Goal: Check status

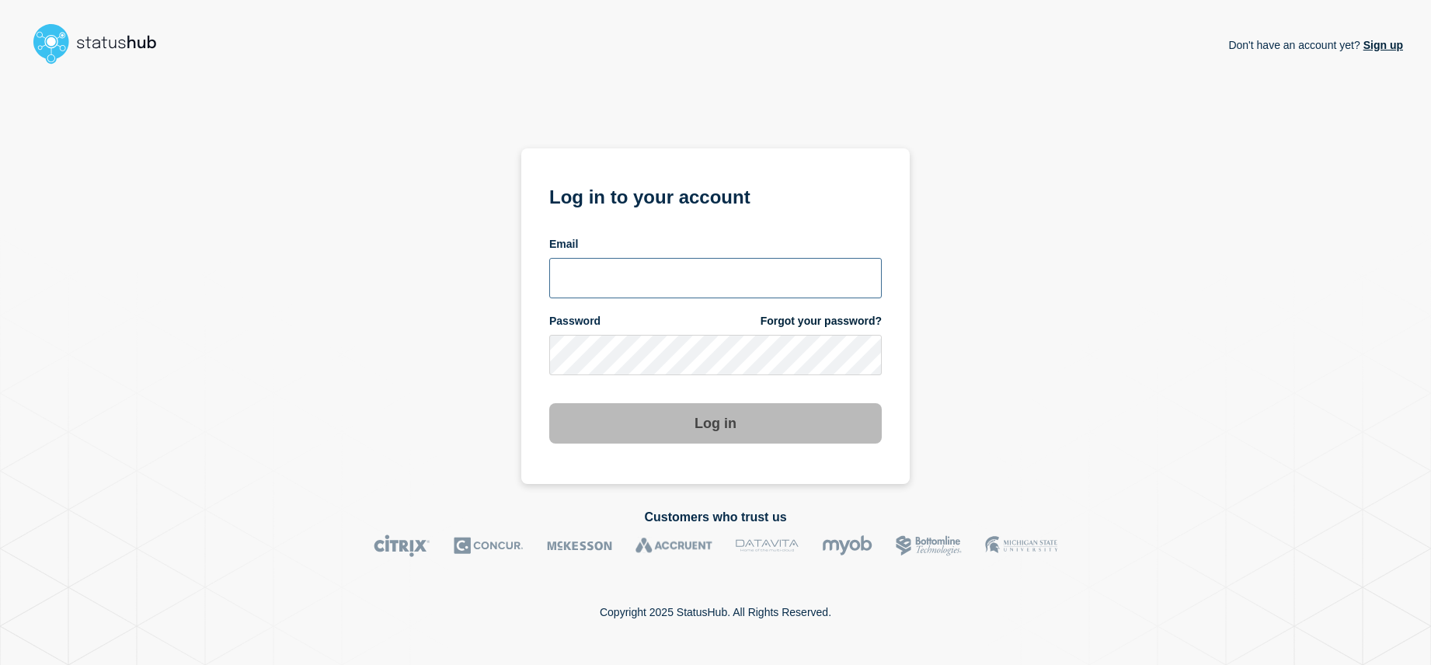
type input "[EMAIL_ADDRESS][DOMAIN_NAME]"
click at [700, 416] on button "Log in" at bounding box center [715, 423] width 333 height 40
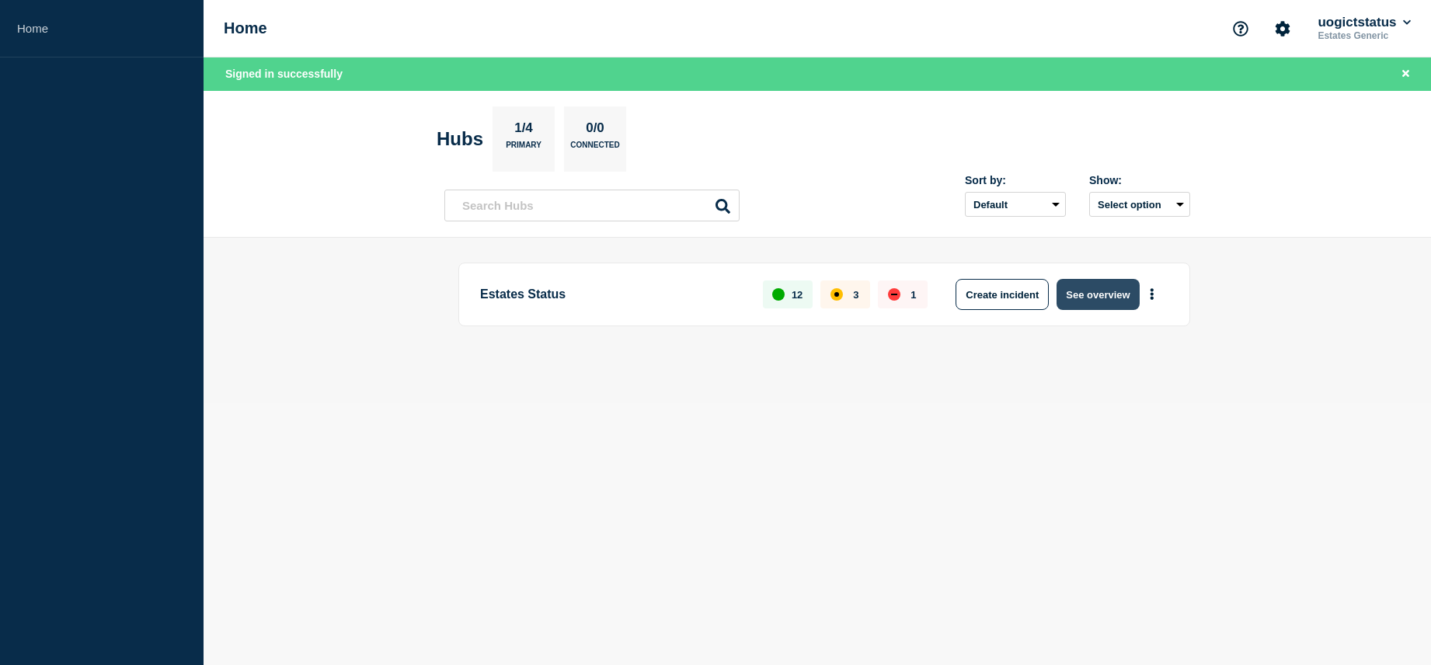
click at [1087, 300] on button "See overview" at bounding box center [1098, 294] width 82 height 31
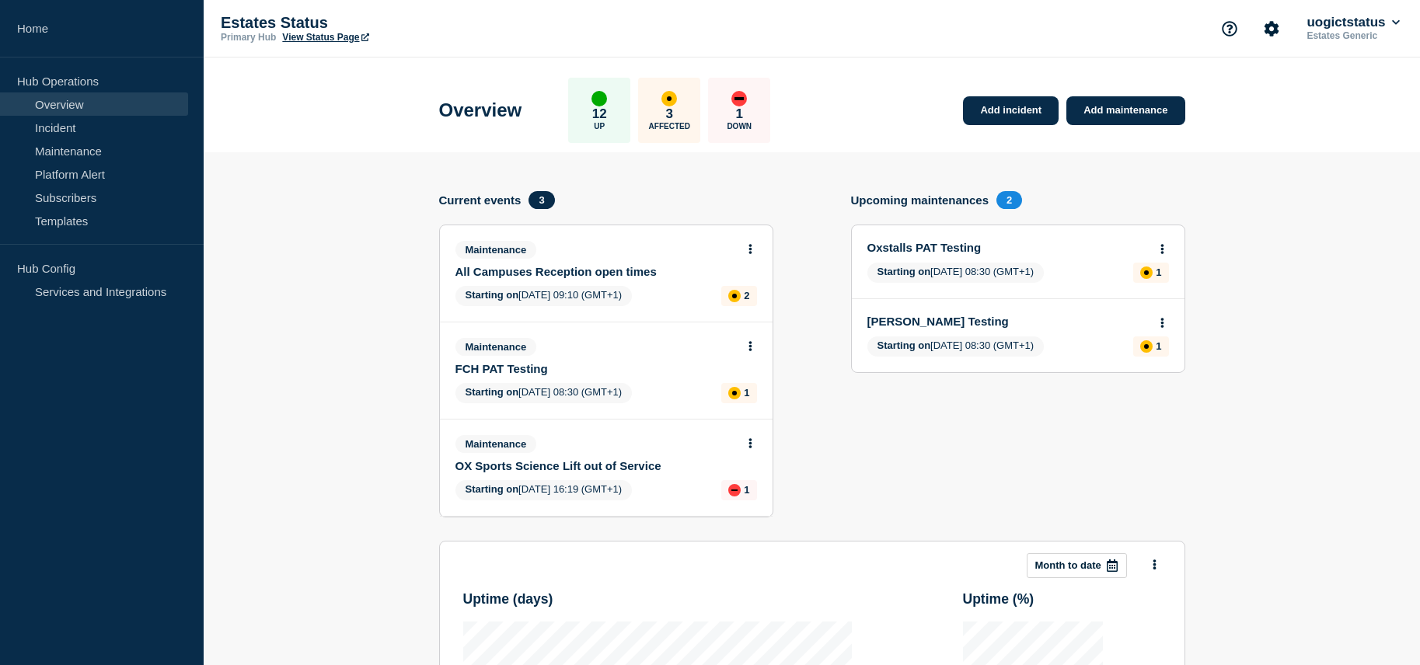
scroll to position [78, 0]
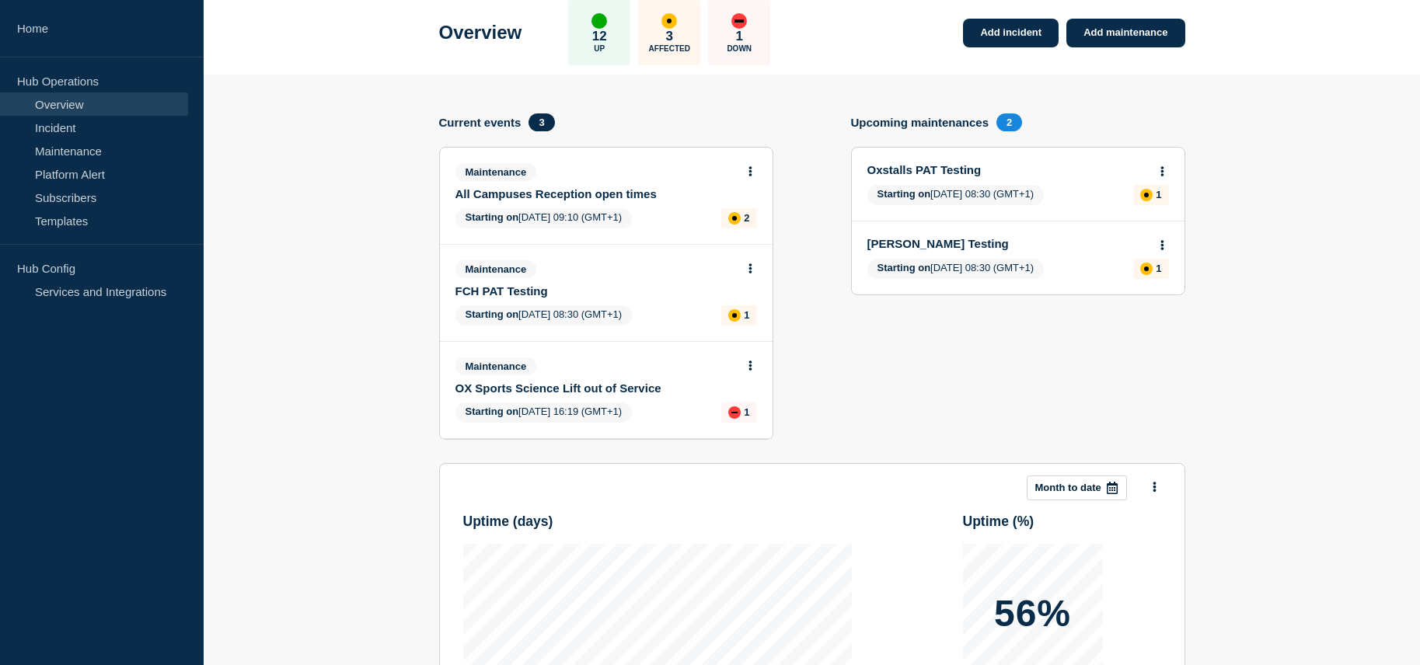
click at [751, 363] on body "Home Hub Operations Overview Incident Maintenance Platform Alert Subscribers Te…" at bounding box center [710, 254] width 1420 height 665
click at [632, 388] on link "OX Sports Science Lift out of Service" at bounding box center [595, 387] width 280 height 13
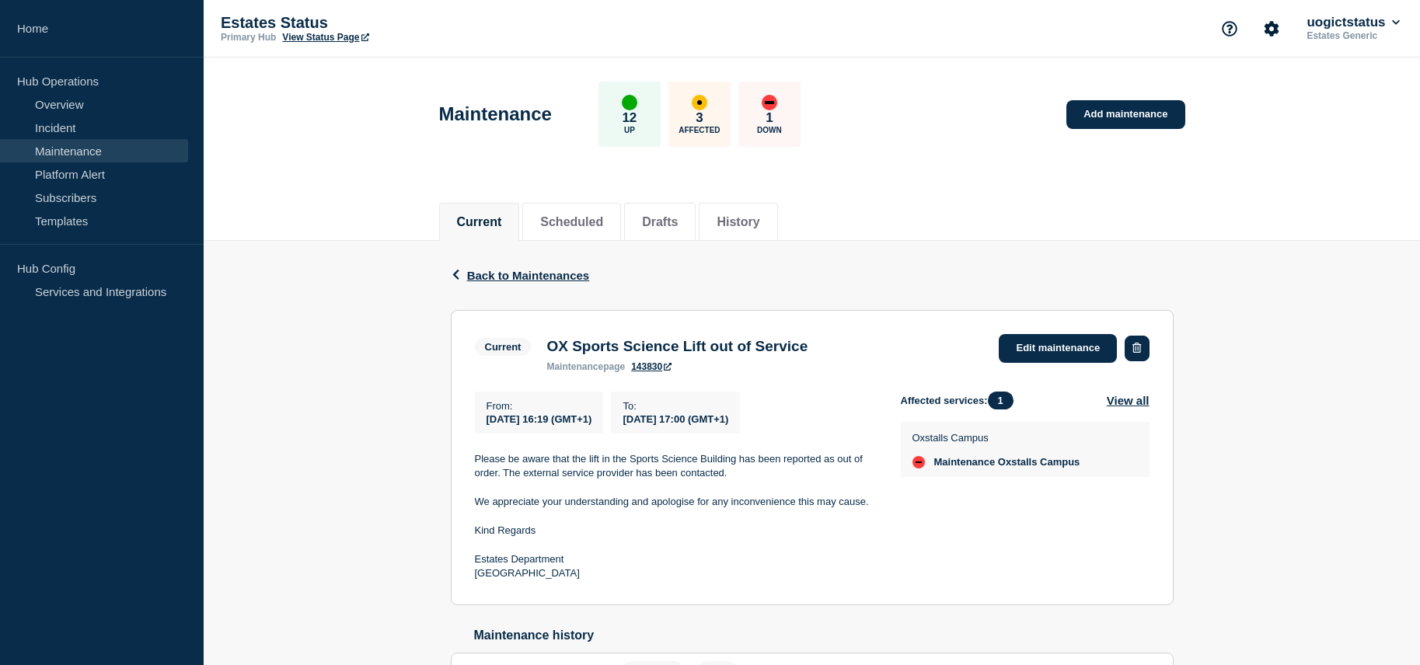
click at [1131, 350] on button "button" at bounding box center [1136, 349] width 24 height 26
